Goal: Navigation & Orientation: Find specific page/section

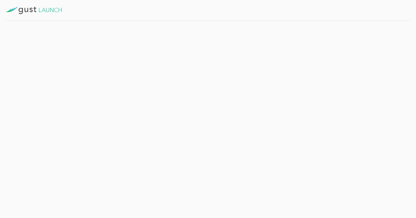
drag, startPoint x: 223, startPoint y: 85, endPoint x: 165, endPoint y: 81, distance: 57.8
click at [165, 81] on div "We’re now working with Delaware to process the request. We’ve emailed your sign…" at bounding box center [257, 73] width 246 height 29
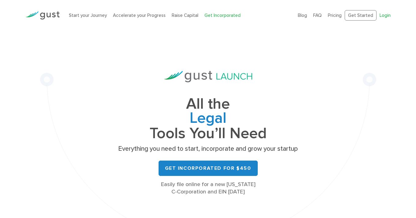
click at [384, 16] on link "Login" at bounding box center [385, 16] width 11 height 6
